Goal: Check status: Check status

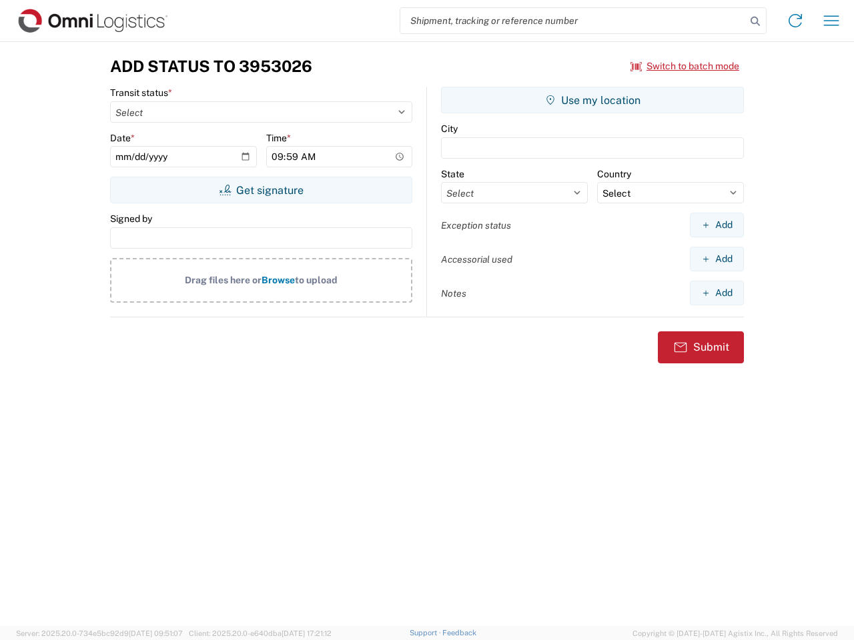
click at [573, 21] on input "search" at bounding box center [572, 20] width 345 height 25
click at [755, 21] on icon at bounding box center [755, 21] width 19 height 19
click at [795, 21] on icon at bounding box center [794, 20] width 21 height 21
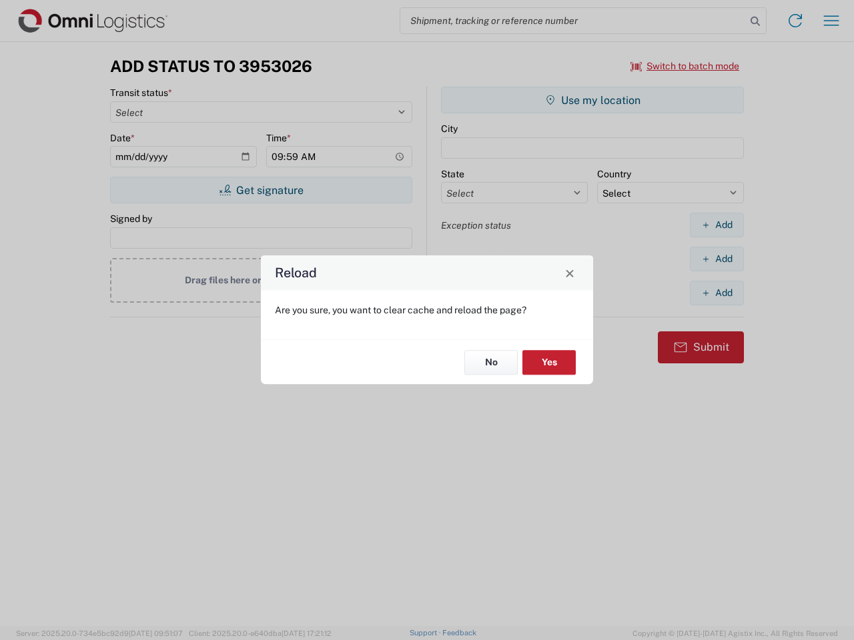
click at [831, 21] on div "Reload Are you sure, you want to clear cache and reload the page? No Yes" at bounding box center [427, 320] width 854 height 640
click at [685, 66] on div "Reload Are you sure, you want to clear cache and reload the page? No Yes" at bounding box center [427, 320] width 854 height 640
click at [261, 190] on div "Reload Are you sure, you want to clear cache and reload the page? No Yes" at bounding box center [427, 320] width 854 height 640
click at [592, 100] on div "Reload Are you sure, you want to clear cache and reload the page? No Yes" at bounding box center [427, 320] width 854 height 640
click at [716, 225] on div "Reload Are you sure, you want to clear cache and reload the page? No Yes" at bounding box center [427, 320] width 854 height 640
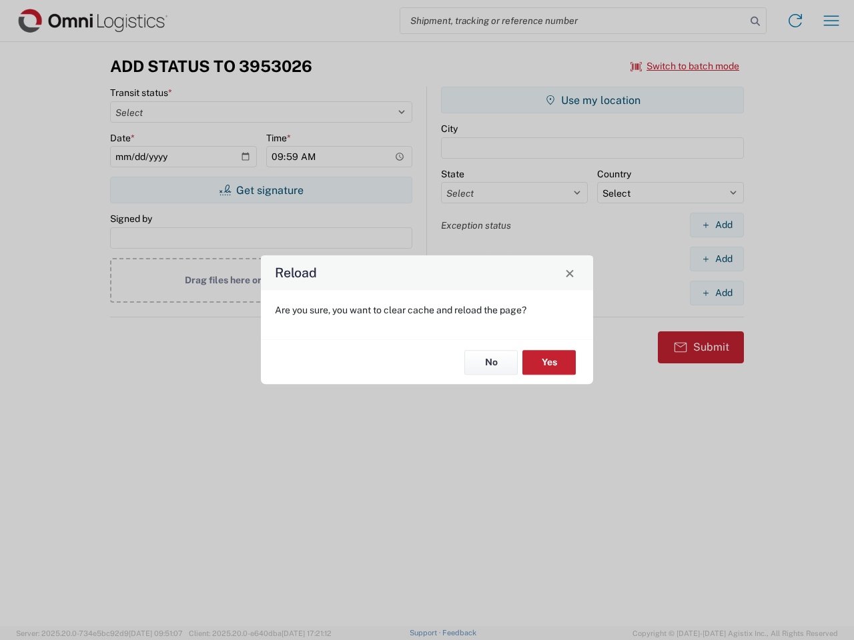
click at [716, 259] on div "Reload Are you sure, you want to clear cache and reload the page? No Yes" at bounding box center [427, 320] width 854 height 640
click at [716, 293] on div "Reload Are you sure, you want to clear cache and reload the page? No Yes" at bounding box center [427, 320] width 854 height 640
